Goal: Information Seeking & Learning: Understand process/instructions

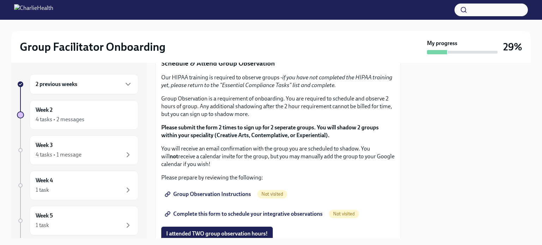
scroll to position [353, 0]
copy ul "How To Be A Successful Group Facilitator"
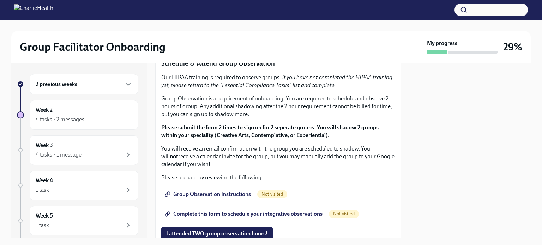
scroll to position [388, 0]
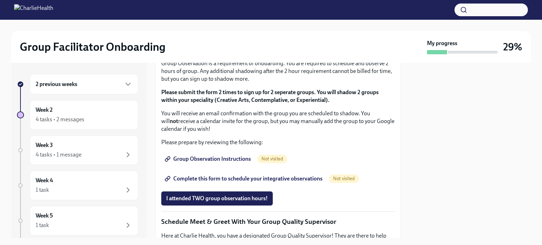
drag, startPoint x: 256, startPoint y: 127, endPoint x: 198, endPoint y: 127, distance: 57.5
drag, startPoint x: 175, startPoint y: 125, endPoint x: 257, endPoint y: 130, distance: 82.4
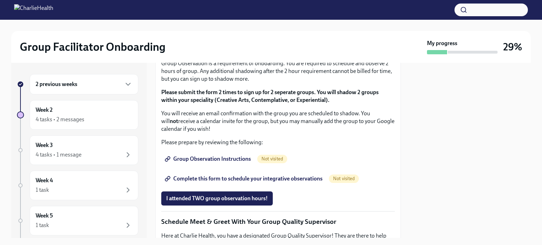
copy li "IOP Overview, Curriculum & Roles"
